Goal: Task Accomplishment & Management: Complete application form

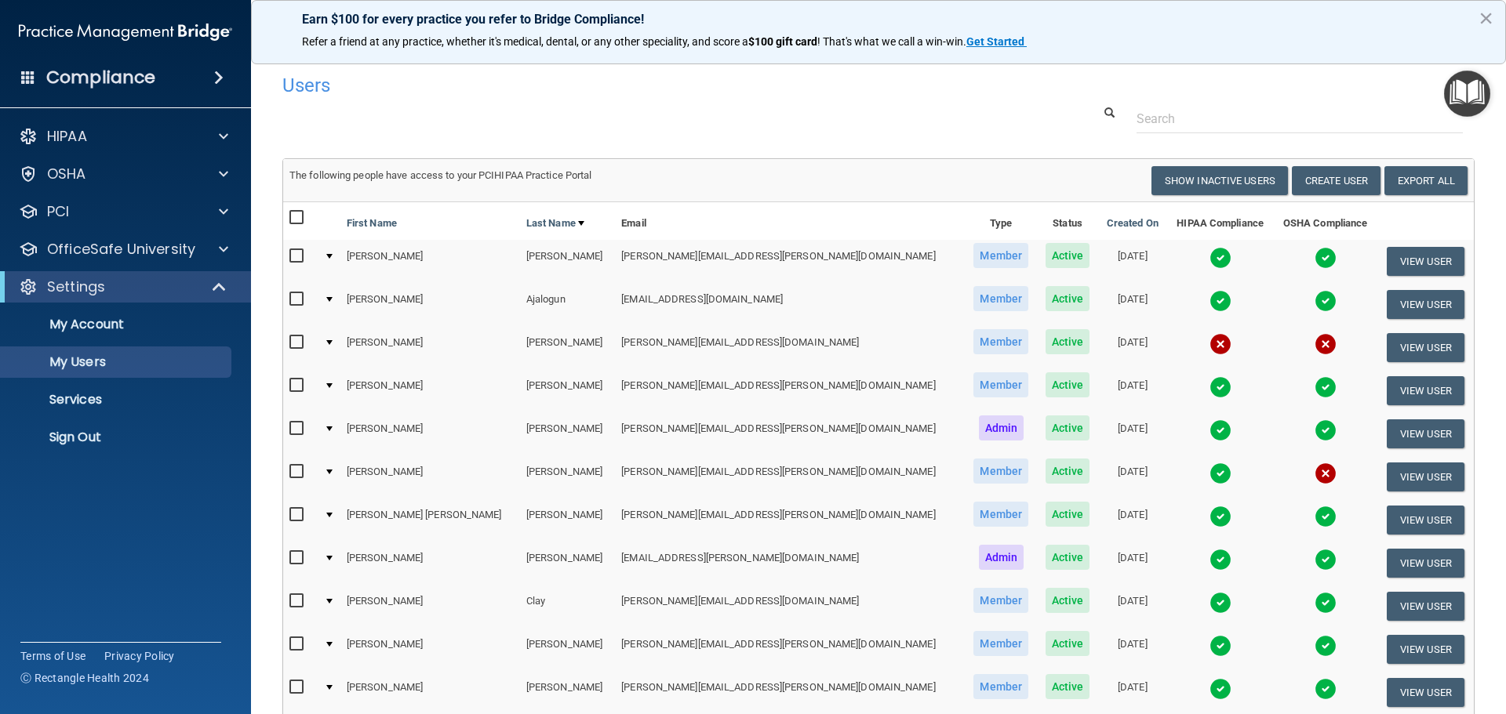
select select "20"
click at [107, 440] on p "Sign Out" at bounding box center [117, 438] width 214 height 16
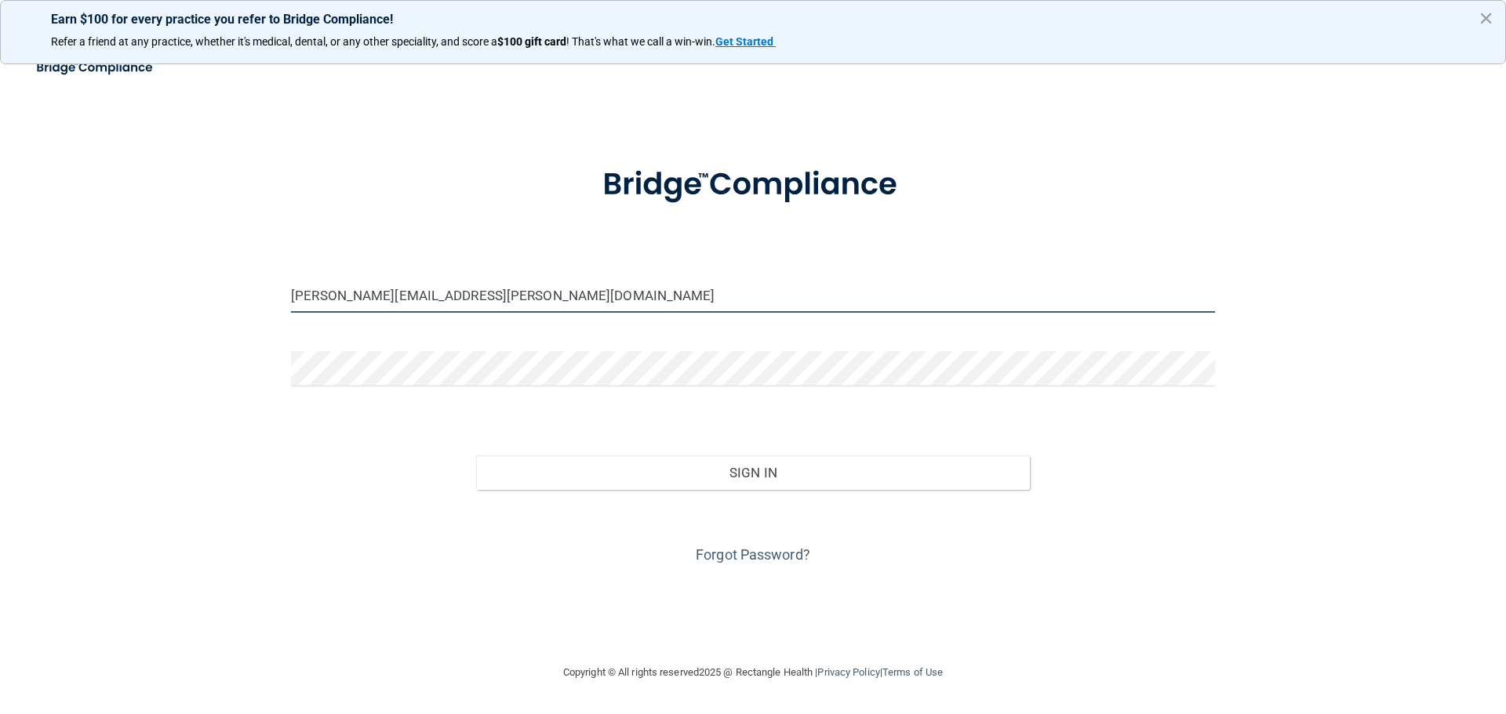
click at [472, 300] on input "[PERSON_NAME][EMAIL_ADDRESS][PERSON_NAME][DOMAIN_NAME]" at bounding box center [753, 295] width 924 height 35
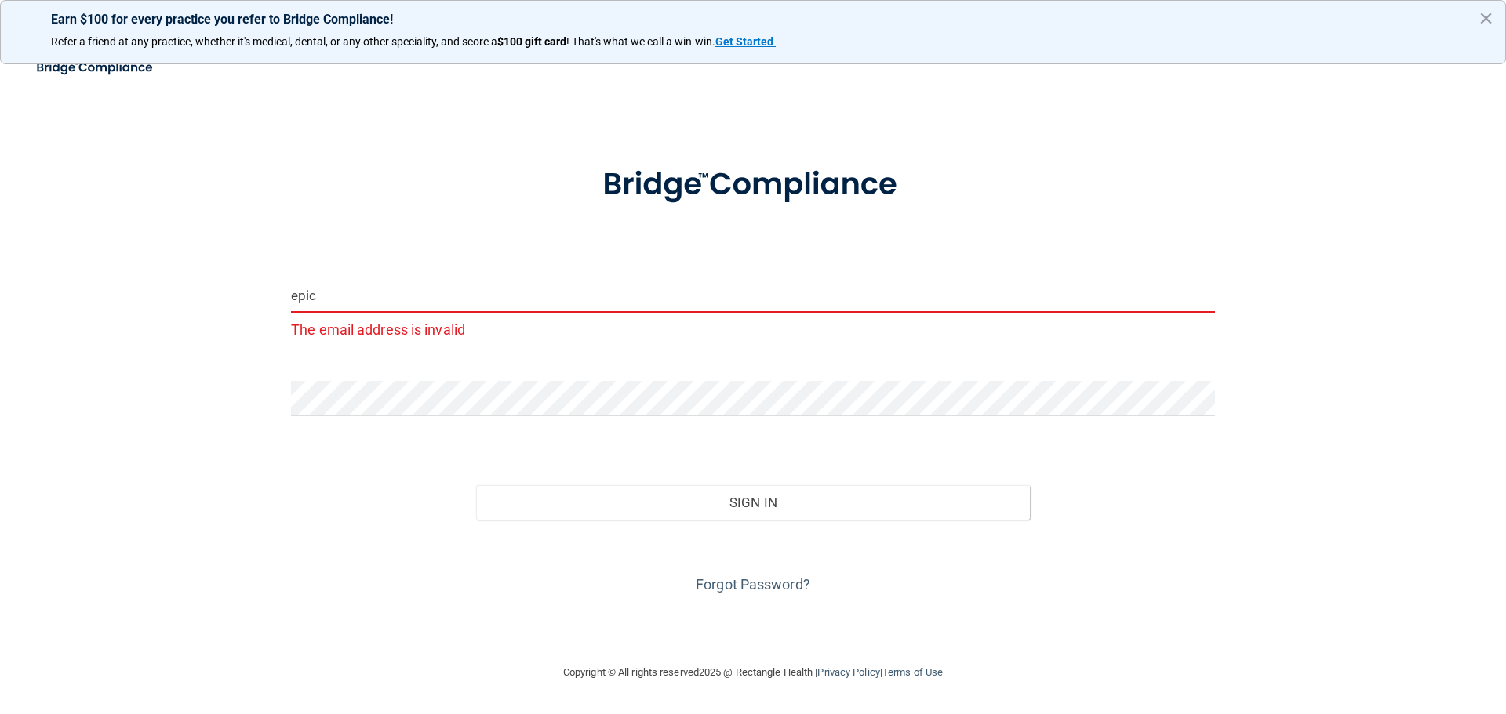
type input "[EMAIL_ADDRESS][DOMAIN_NAME]"
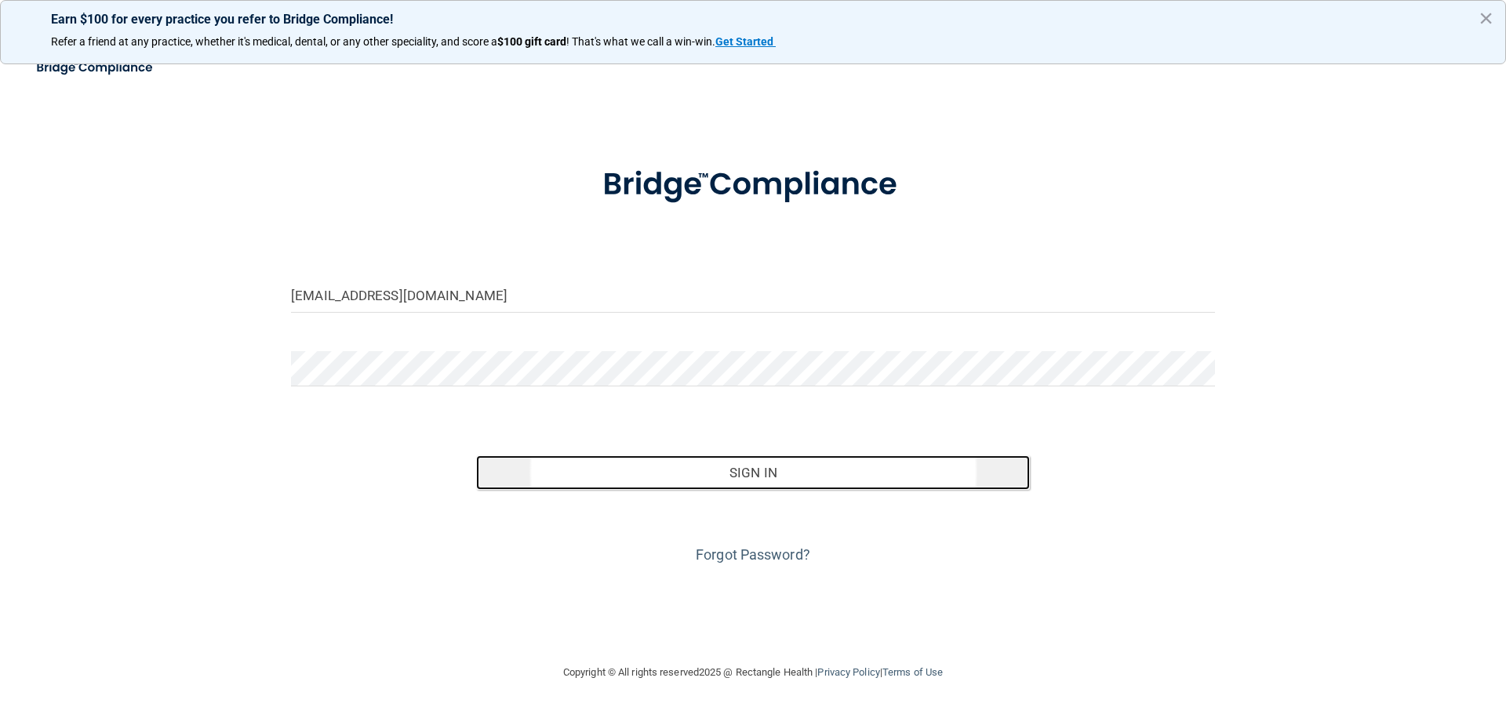
click at [573, 469] on button "Sign In" at bounding box center [753, 473] width 554 height 35
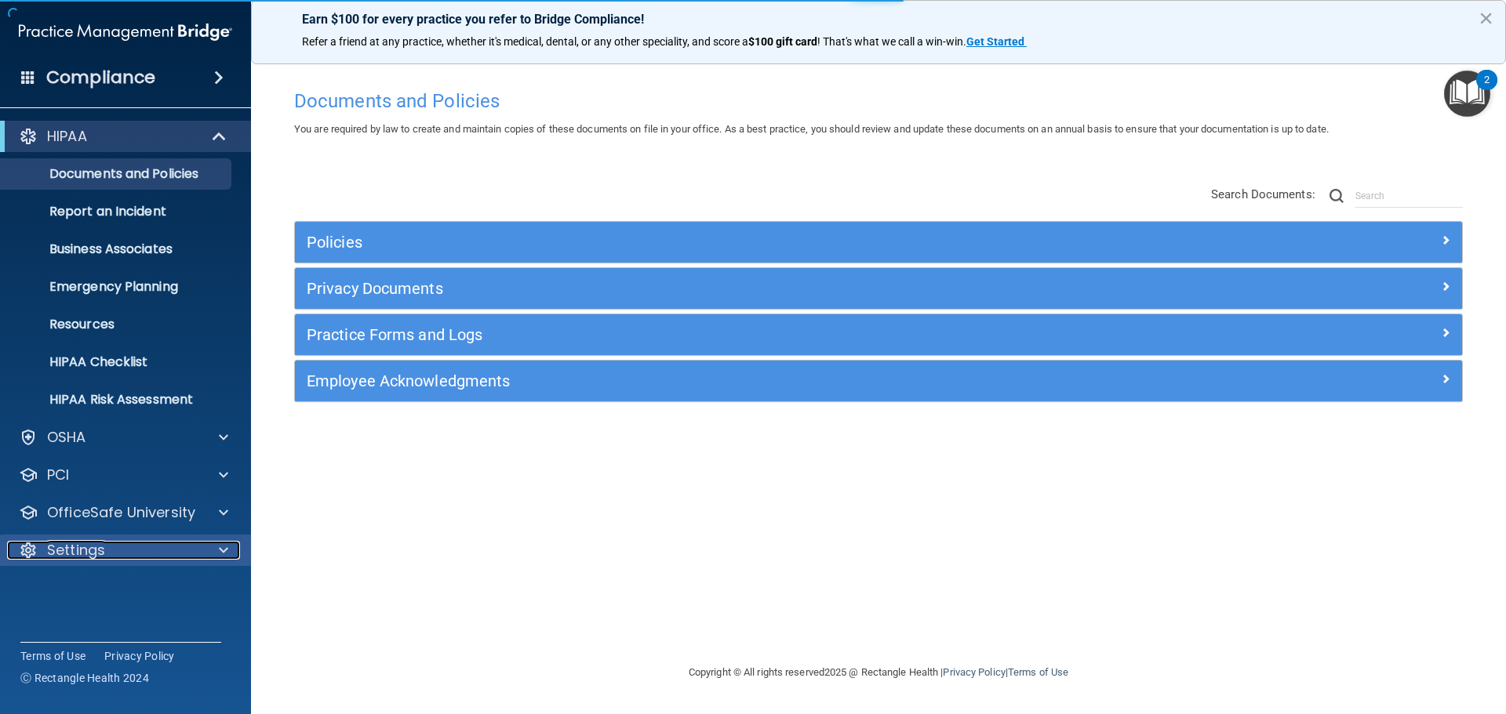
click at [198, 549] on div "Settings" at bounding box center [104, 550] width 195 height 19
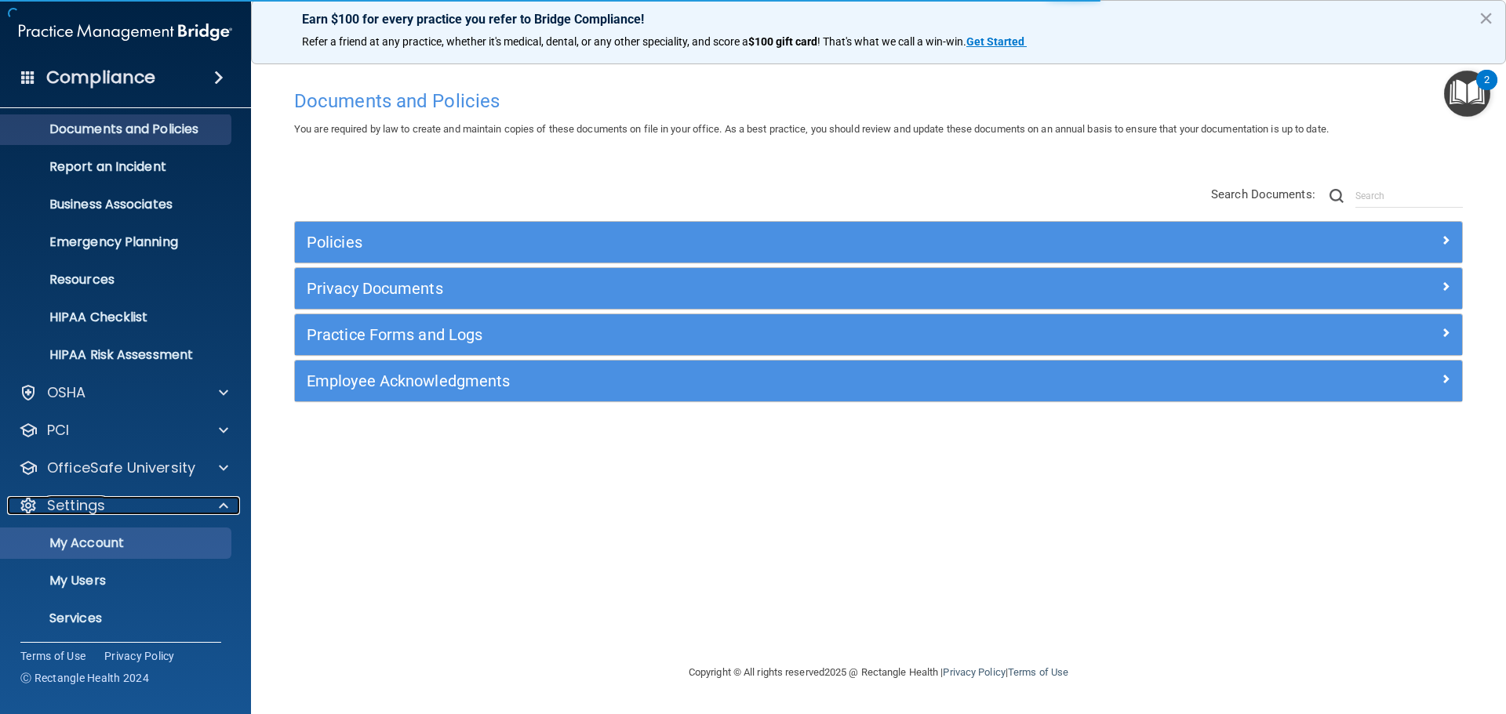
scroll to position [87, 0]
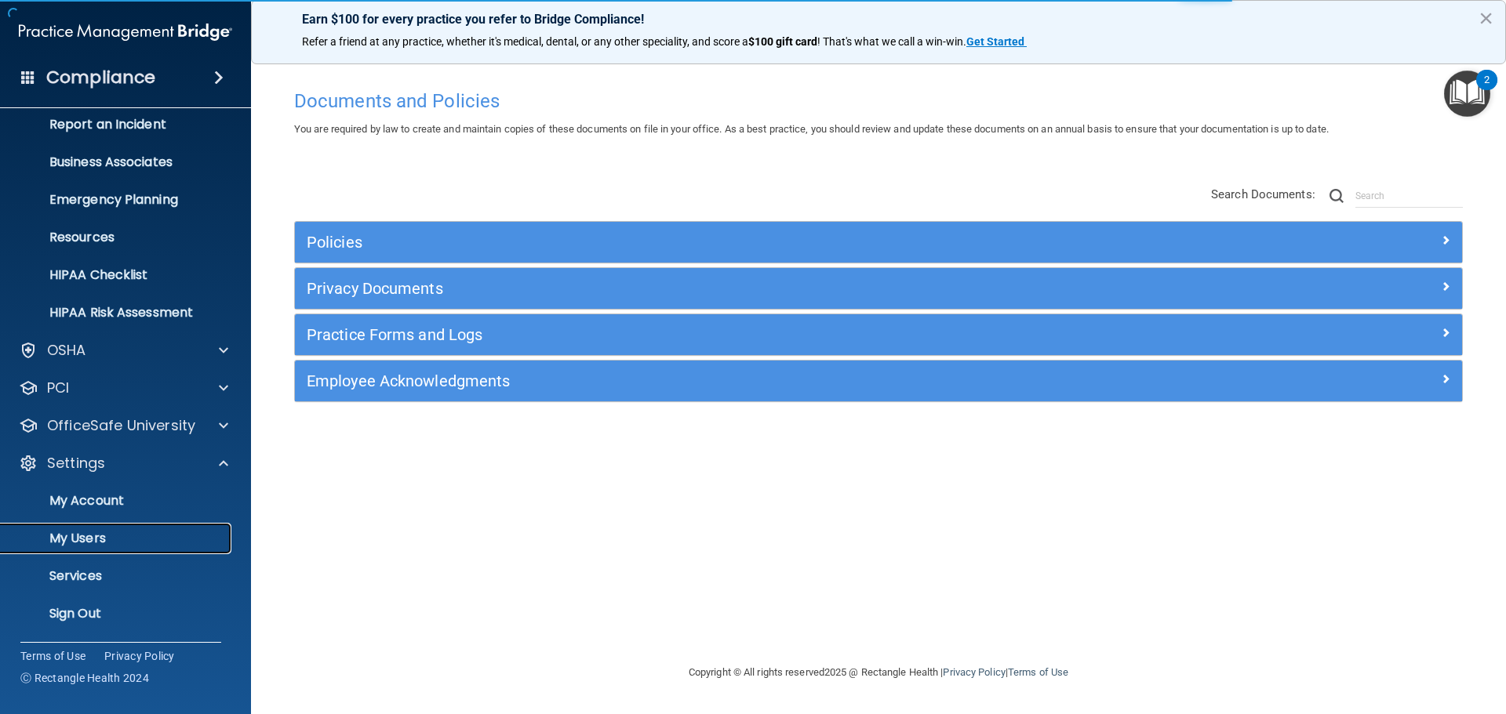
click at [146, 549] on link "My Users" at bounding box center [107, 538] width 247 height 31
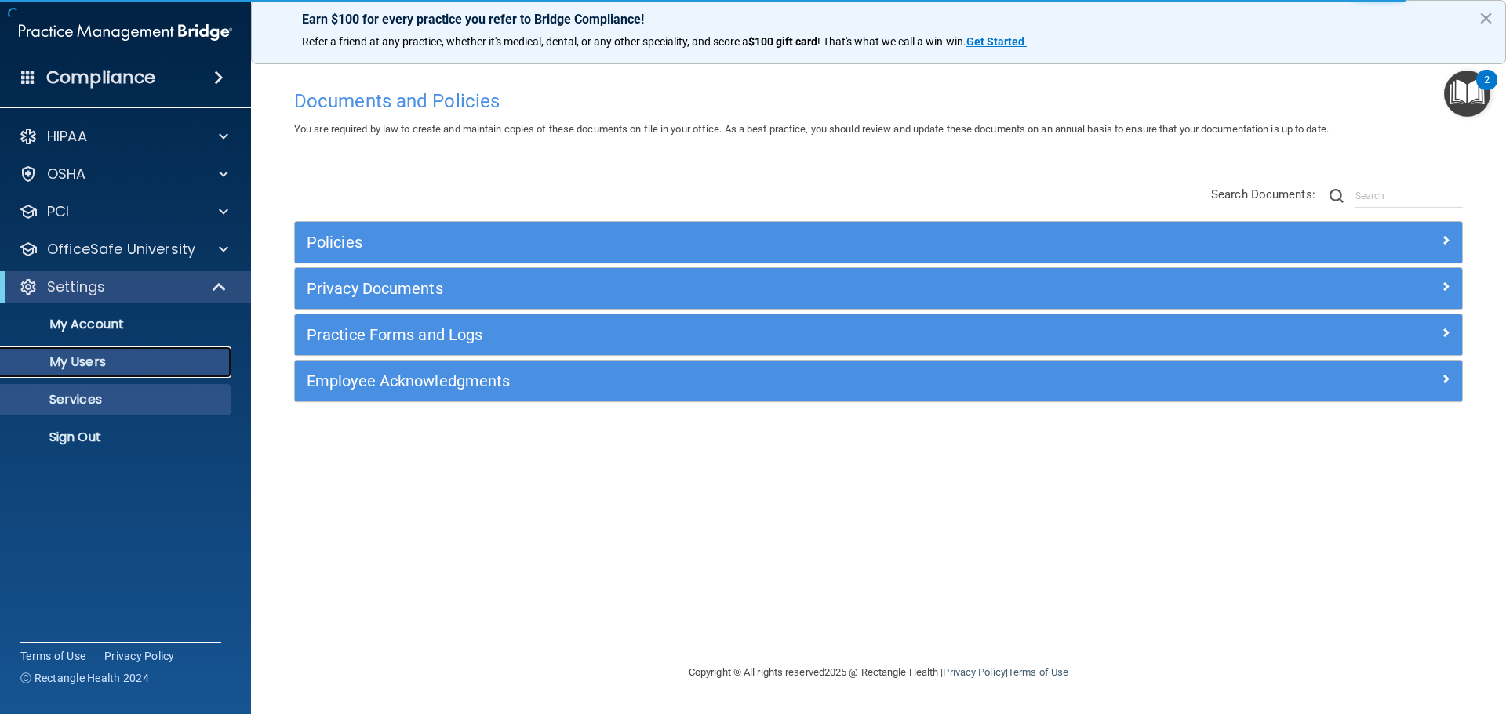
select select "20"
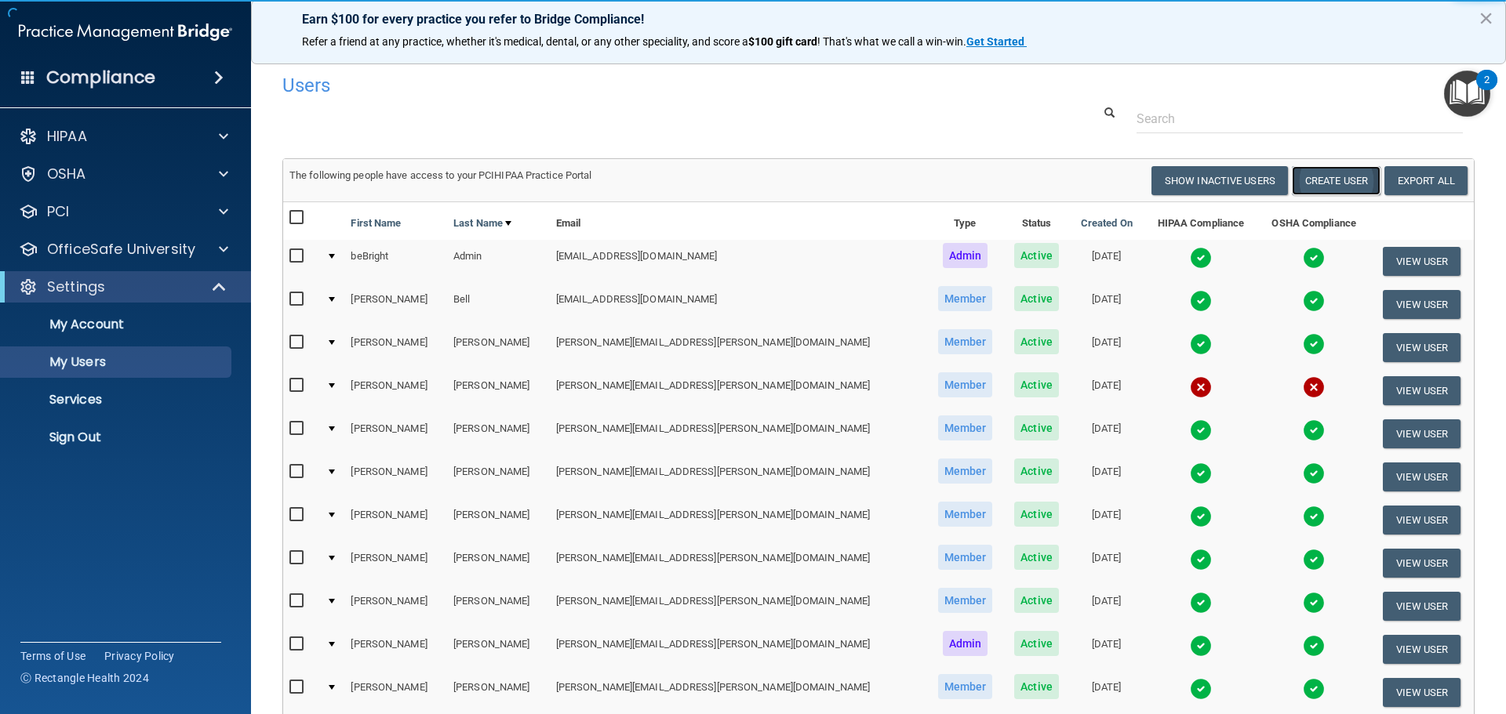
click at [1328, 178] on button "Create User" at bounding box center [1336, 180] width 89 height 29
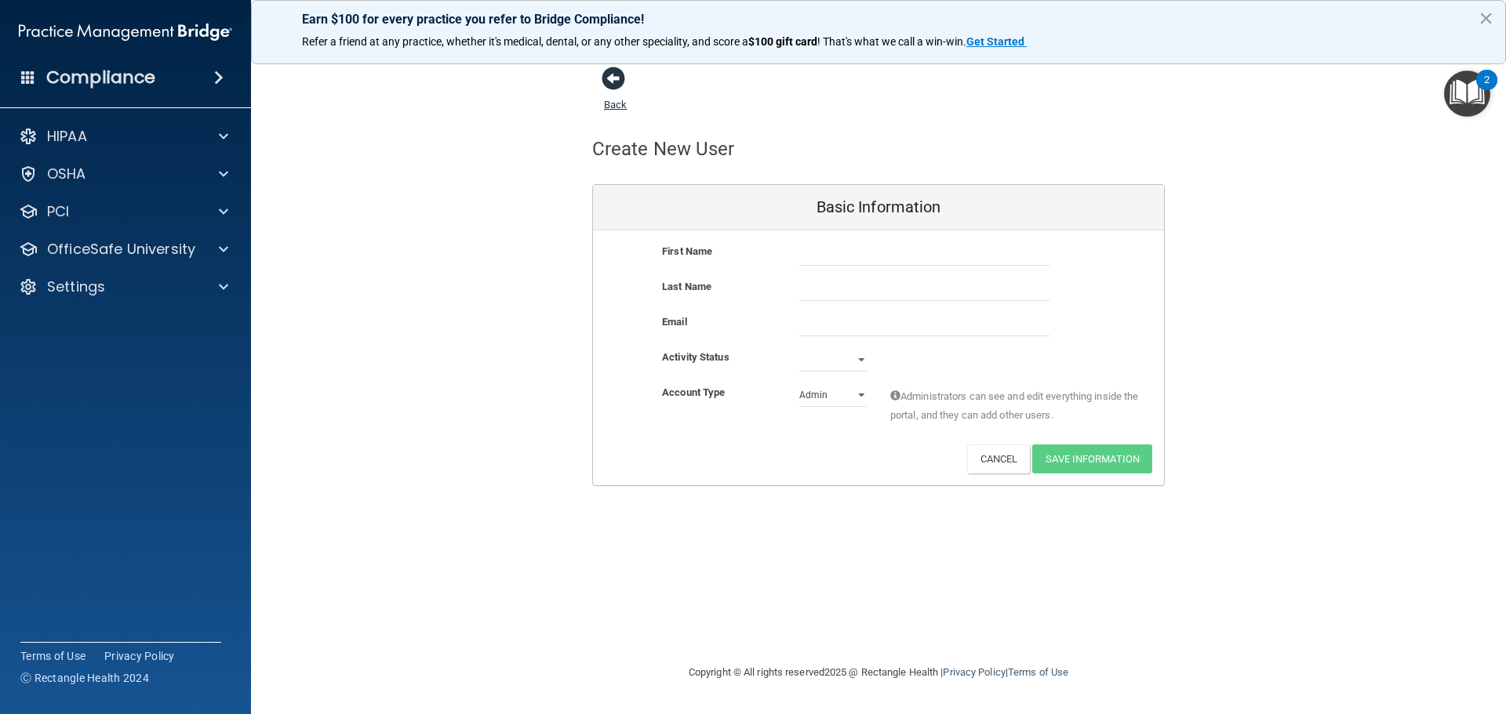
click at [612, 71] on span at bounding box center [614, 79] width 24 height 24
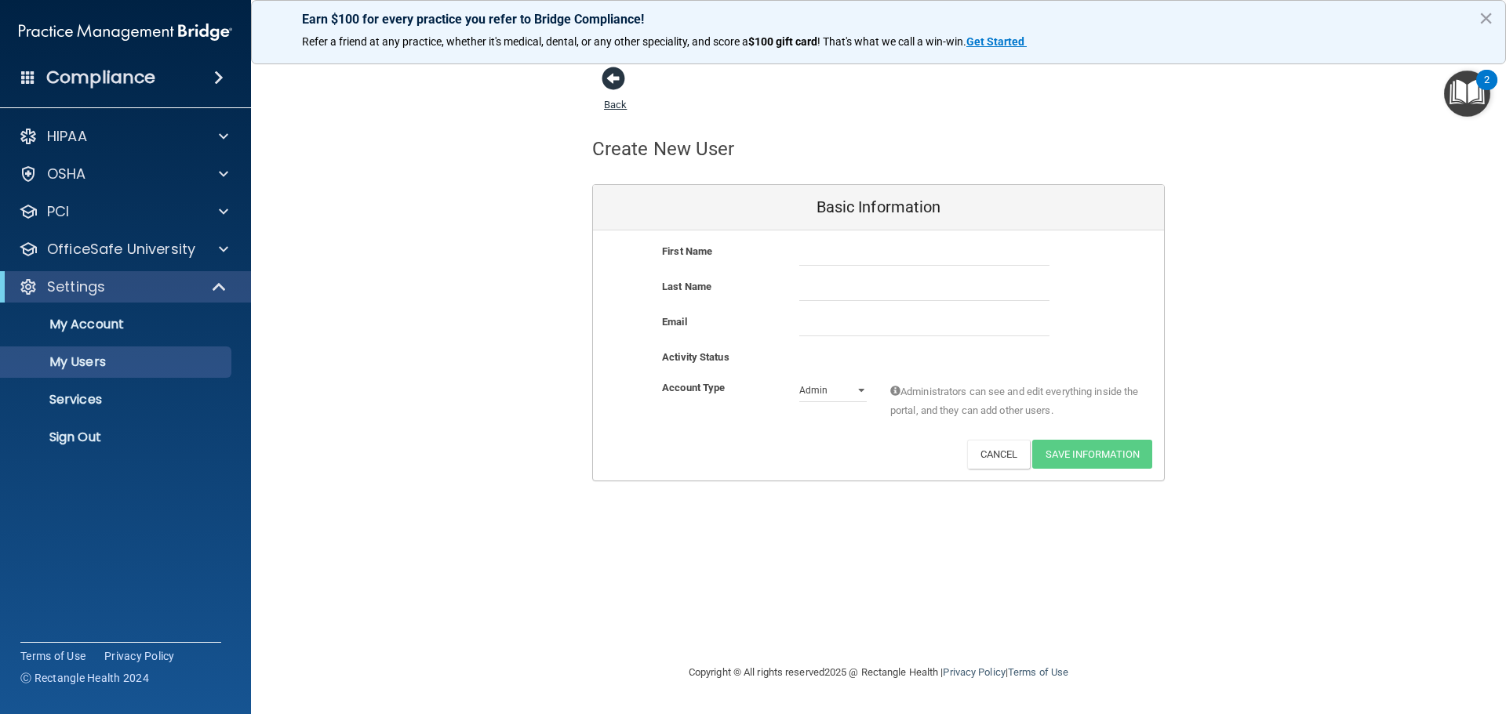
select select "20"
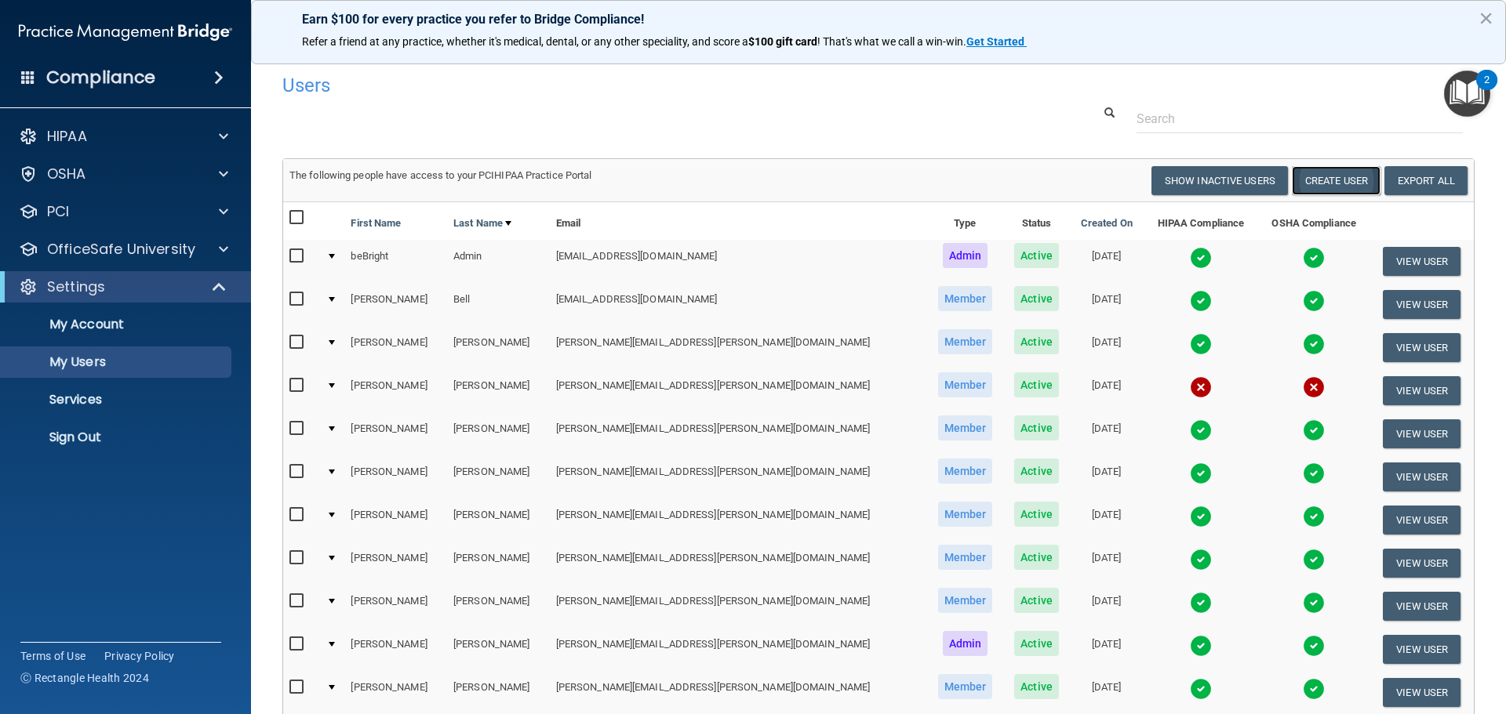
click at [1307, 188] on button "Create User" at bounding box center [1336, 180] width 89 height 29
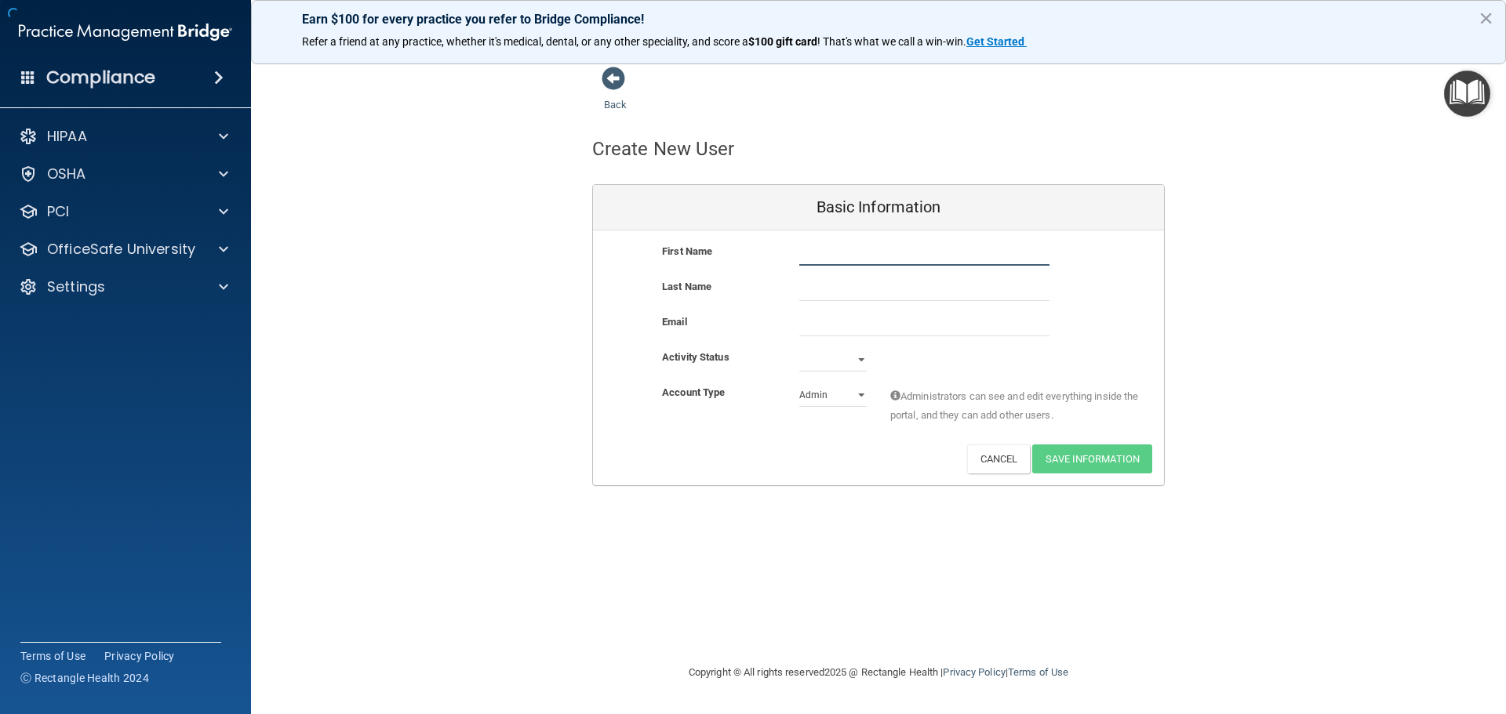
click at [836, 256] on input "text" at bounding box center [924, 254] width 250 height 24
type input "[PERSON_NAME]"
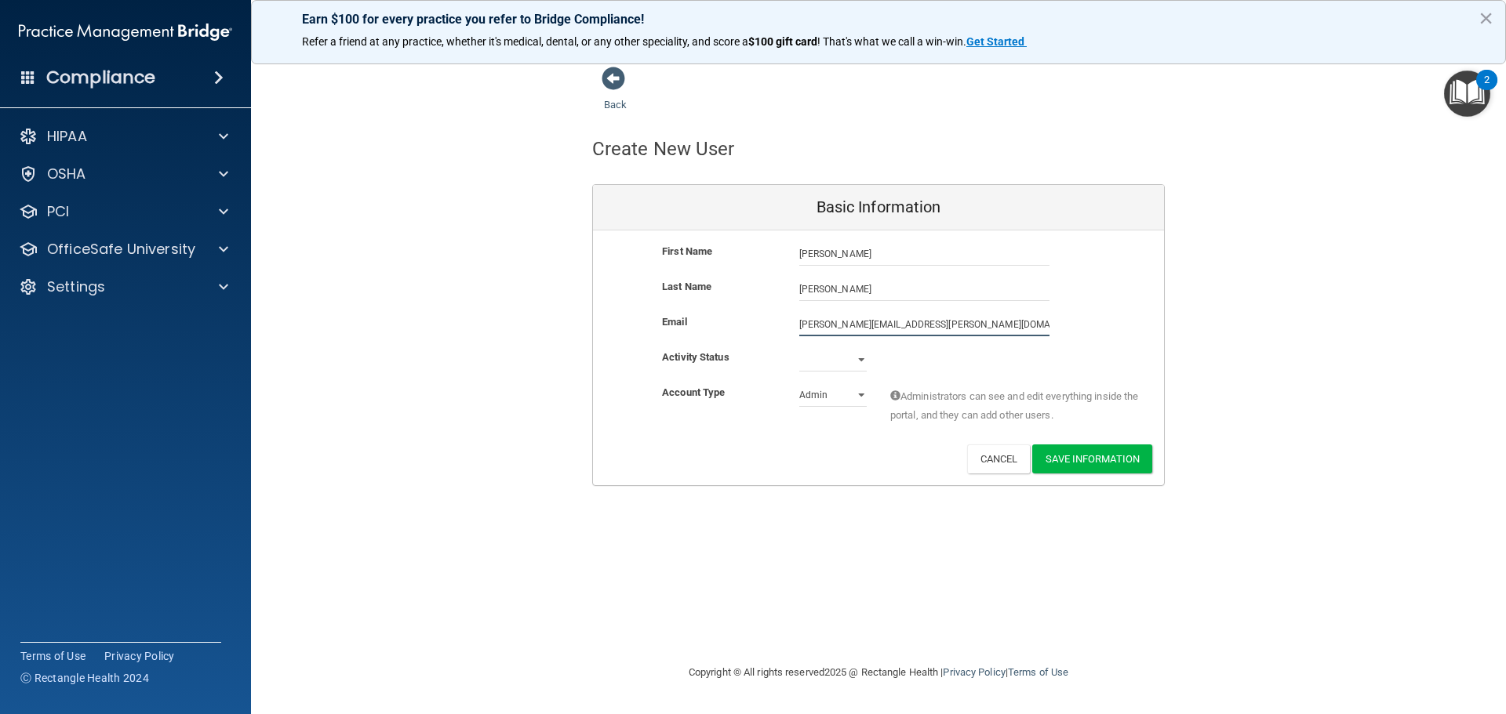
type input "[PERSON_NAME][EMAIL_ADDRESS][PERSON_NAME][DOMAIN_NAME]"
click at [854, 350] on div "First Name [PERSON_NAME] [PERSON_NAME] Last Name [PERSON_NAME] Email [PERSON_NA…" at bounding box center [878, 358] width 571 height 255
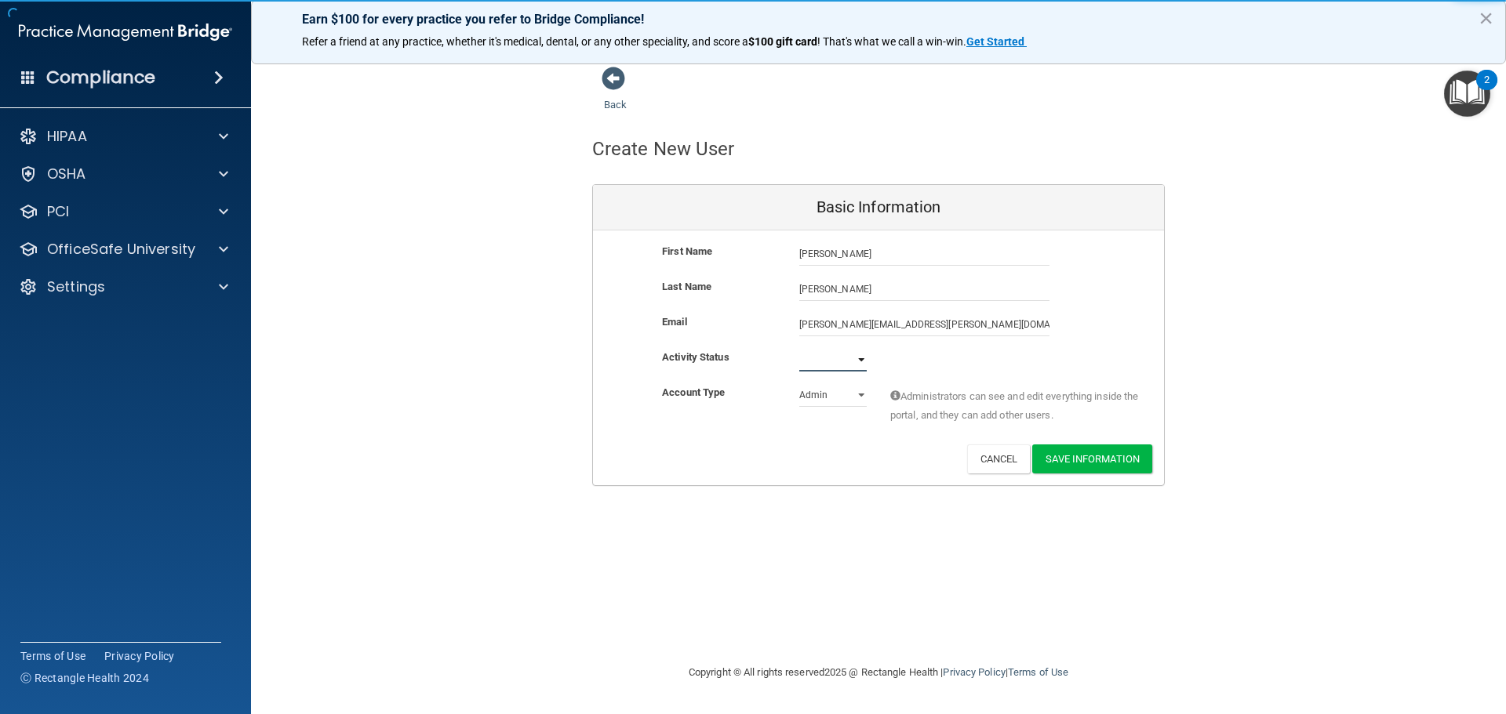
select select "active"
click at [799, 348] on select "Active Inactive" at bounding box center [832, 360] width 67 height 24
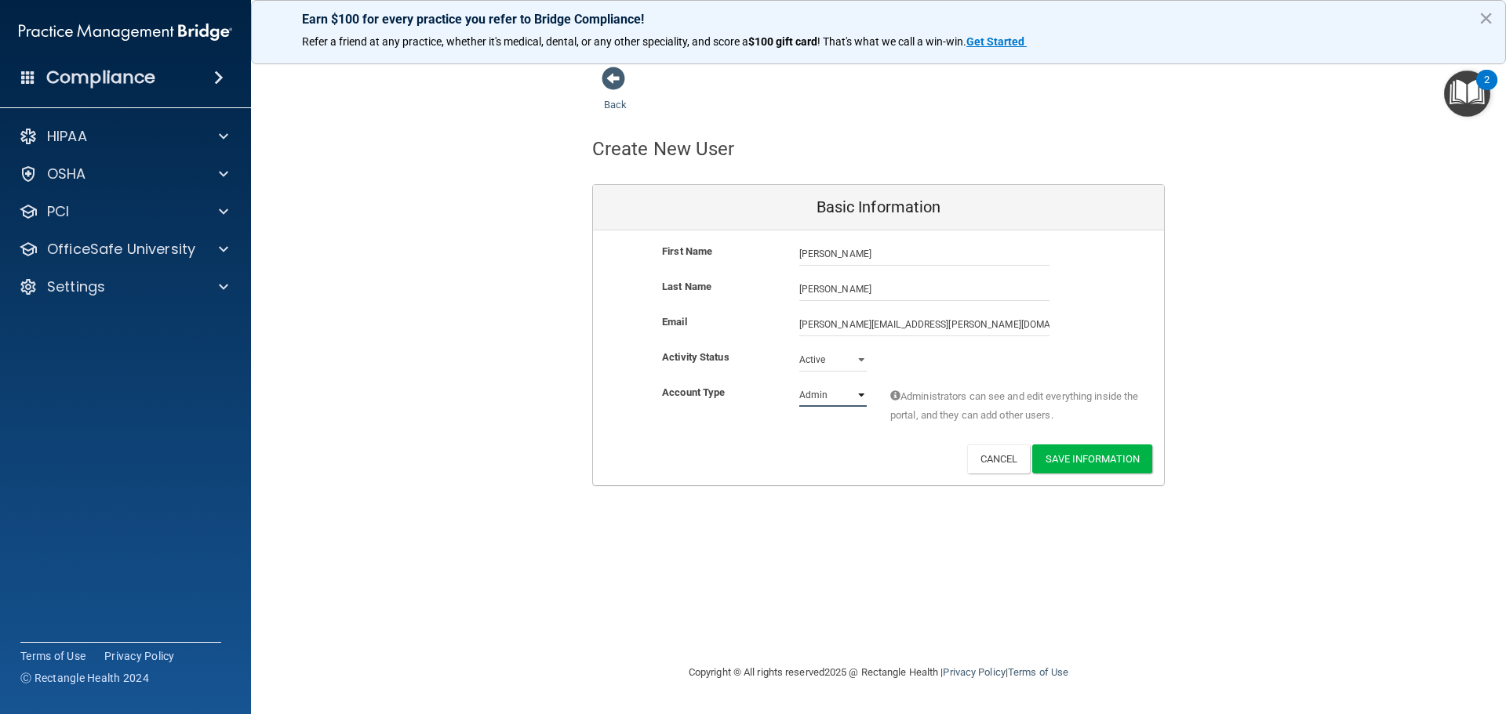
click at [830, 398] on select "Admin Member" at bounding box center [832, 396] width 67 height 24
select select "practice_member"
click at [799, 384] on select "Admin Member" at bounding box center [832, 396] width 67 height 24
click at [1085, 456] on button "Save Information" at bounding box center [1092, 459] width 120 height 29
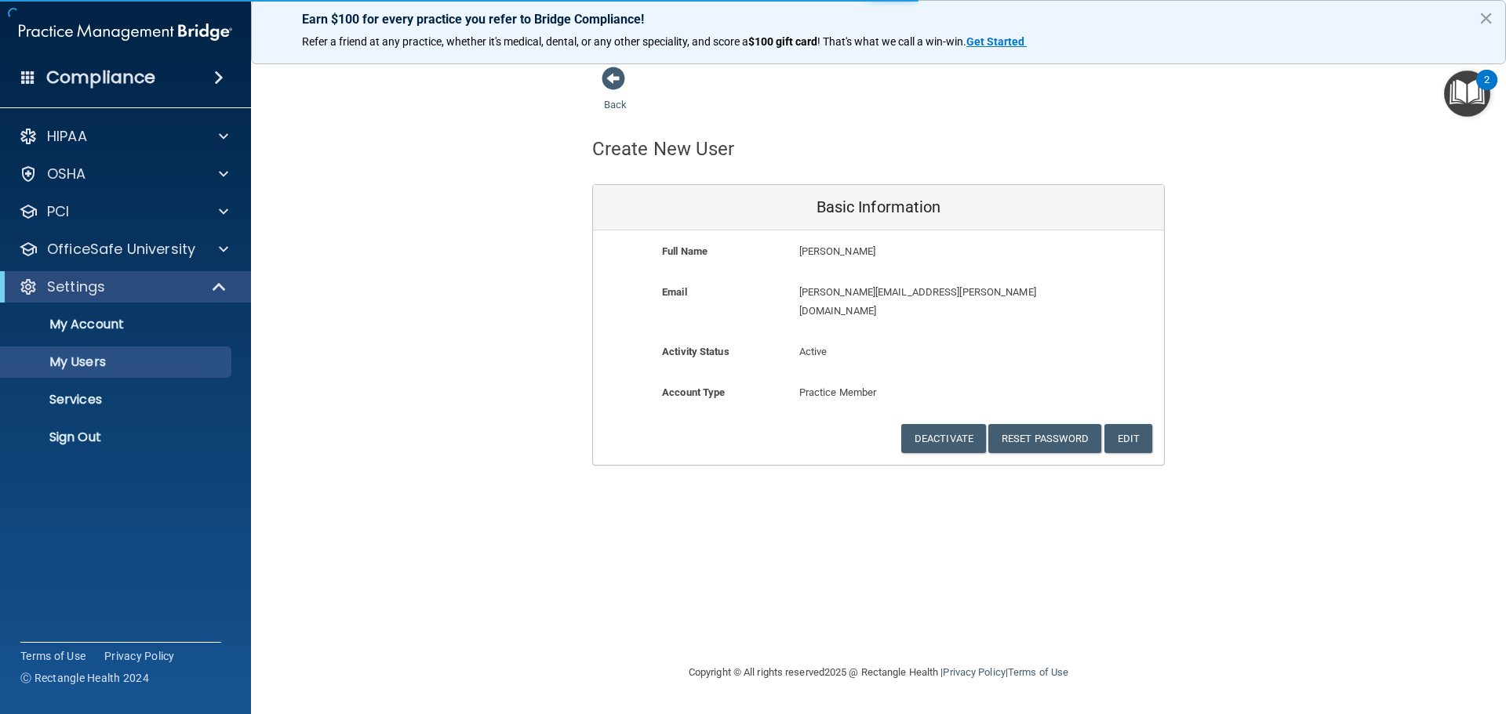
select select "20"
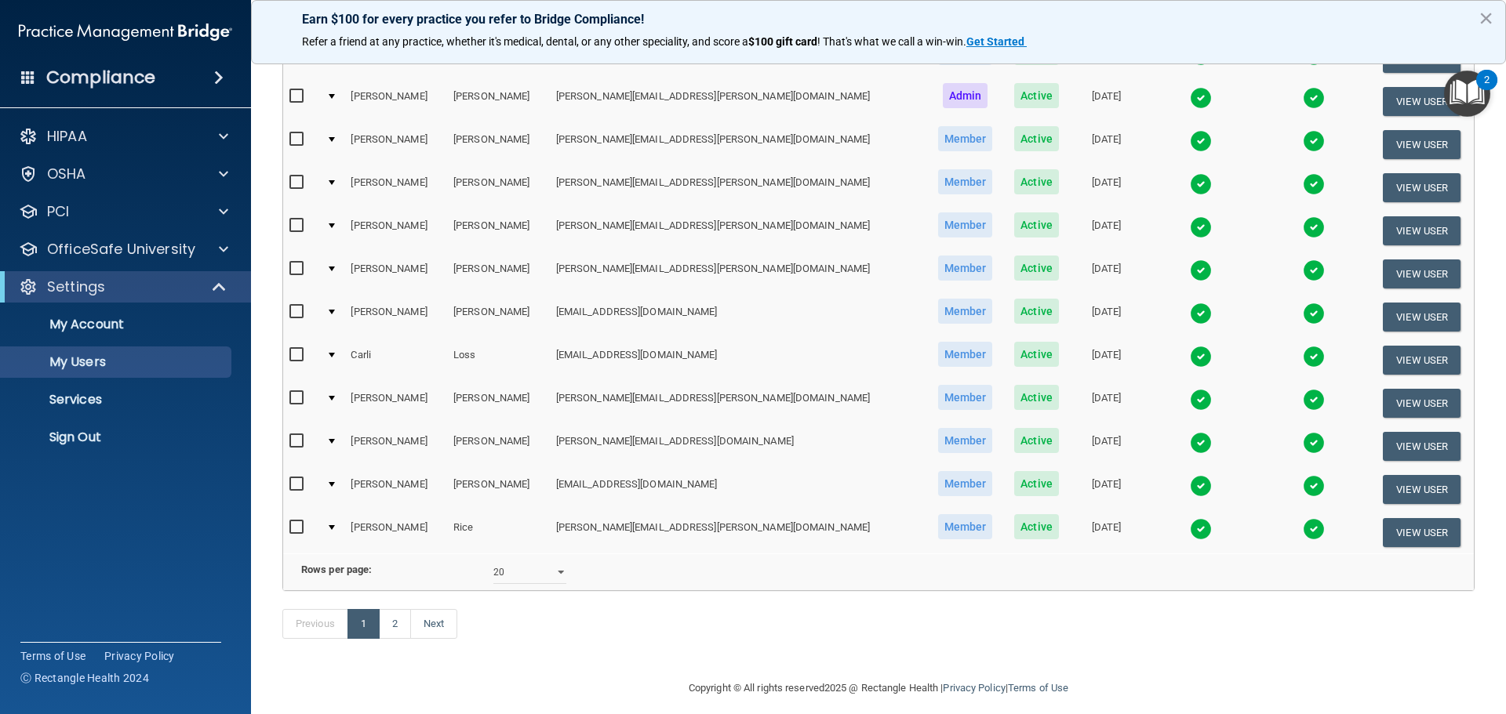
scroll to position [644, 0]
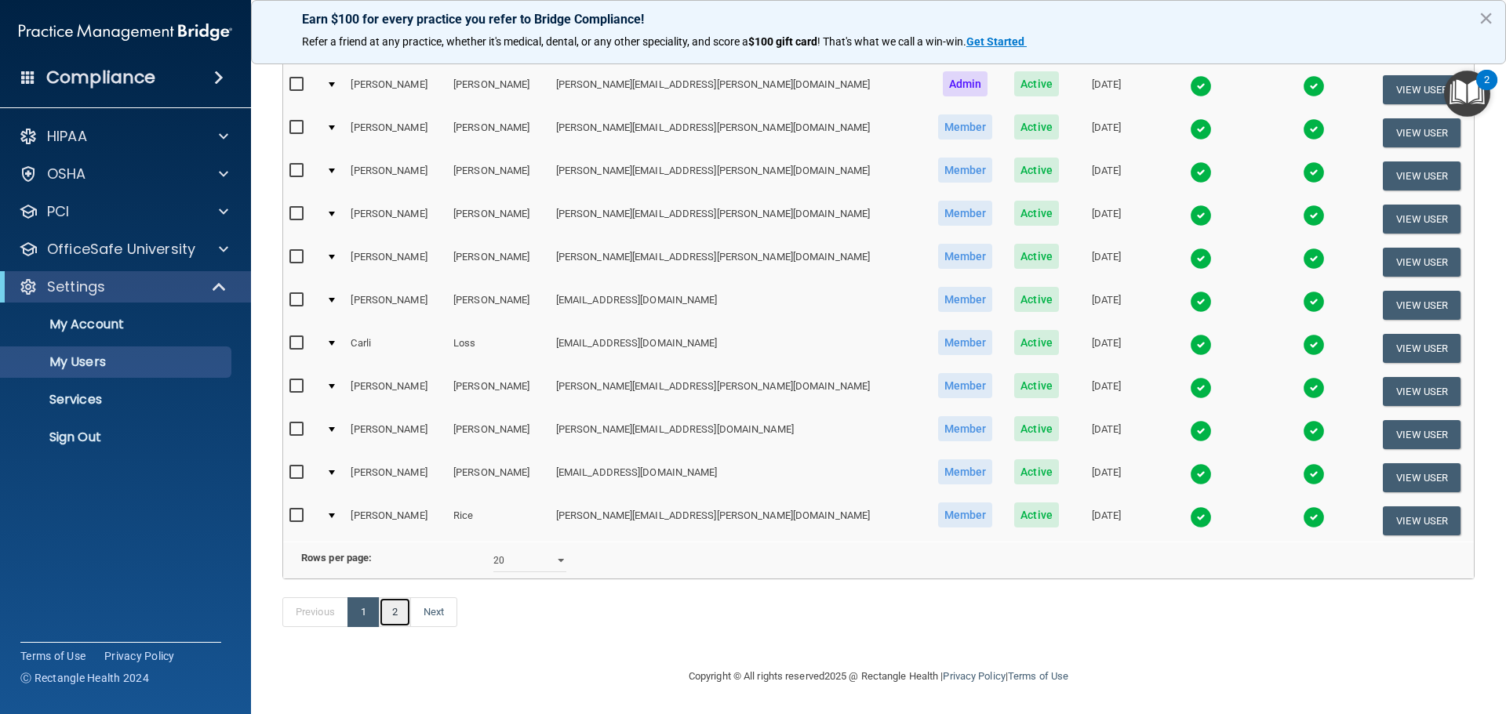
click at [409, 615] on link "2" at bounding box center [395, 613] width 32 height 30
select select "20"
